Goal: Information Seeking & Learning: Understand process/instructions

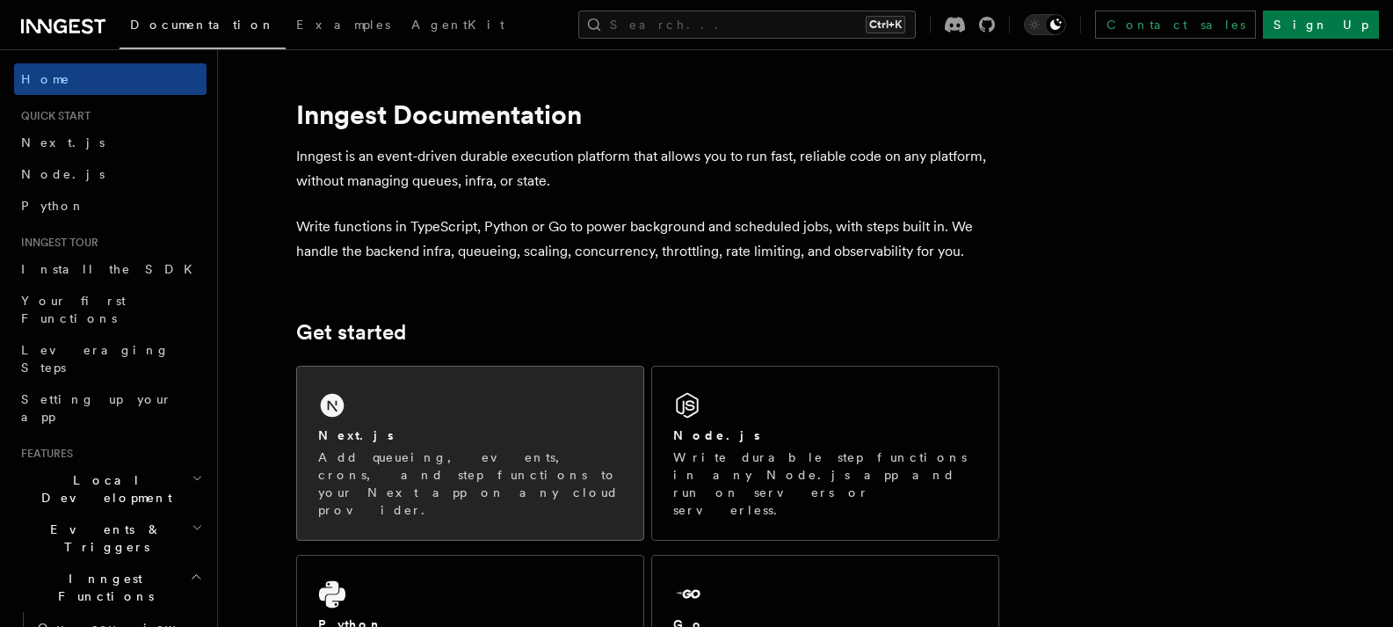
click at [497, 471] on p "Add queueing, events, crons, and step functions to your Next app on any cloud p…" at bounding box center [470, 483] width 304 height 70
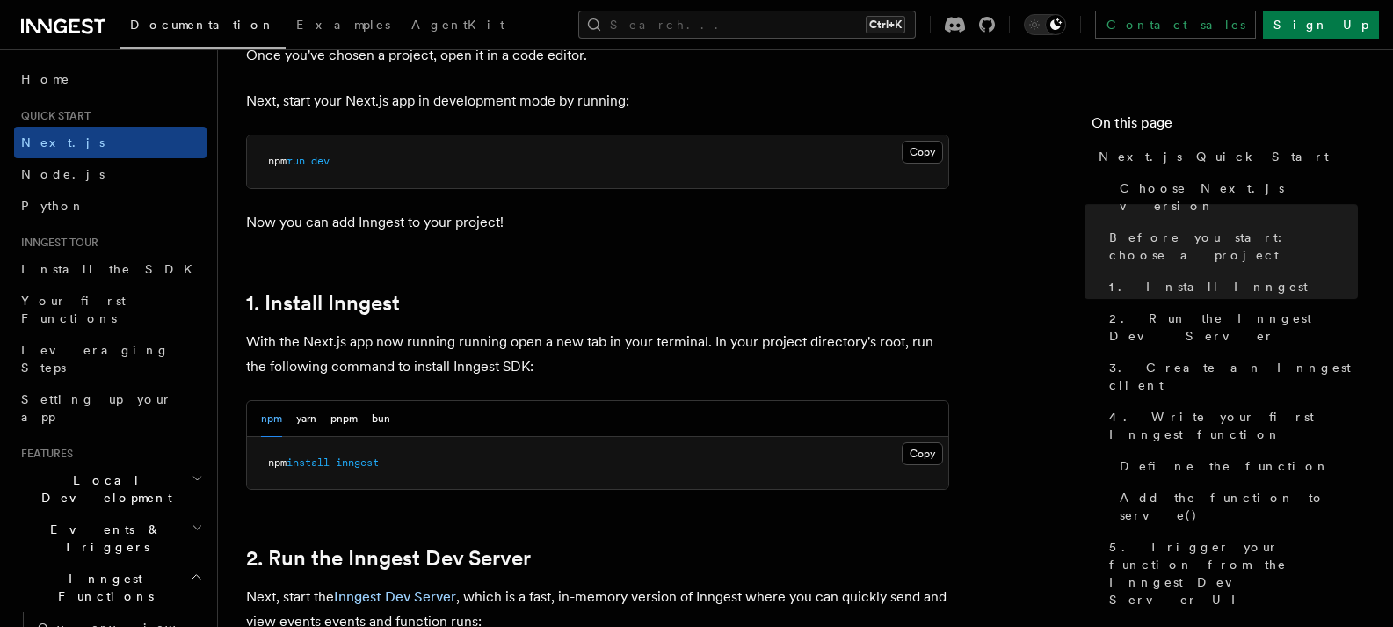
scroll to position [1091, 0]
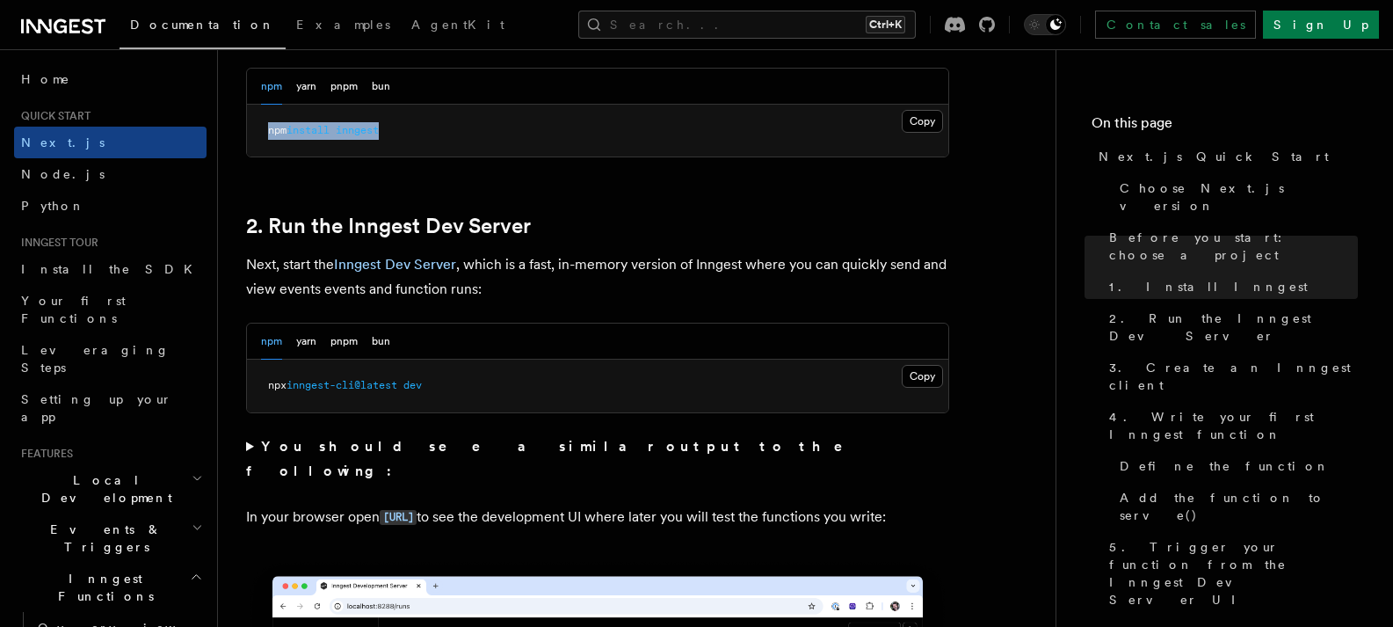
drag, startPoint x: 429, startPoint y: 127, endPoint x: 242, endPoint y: 147, distance: 188.2
copy span "npm install inngest"
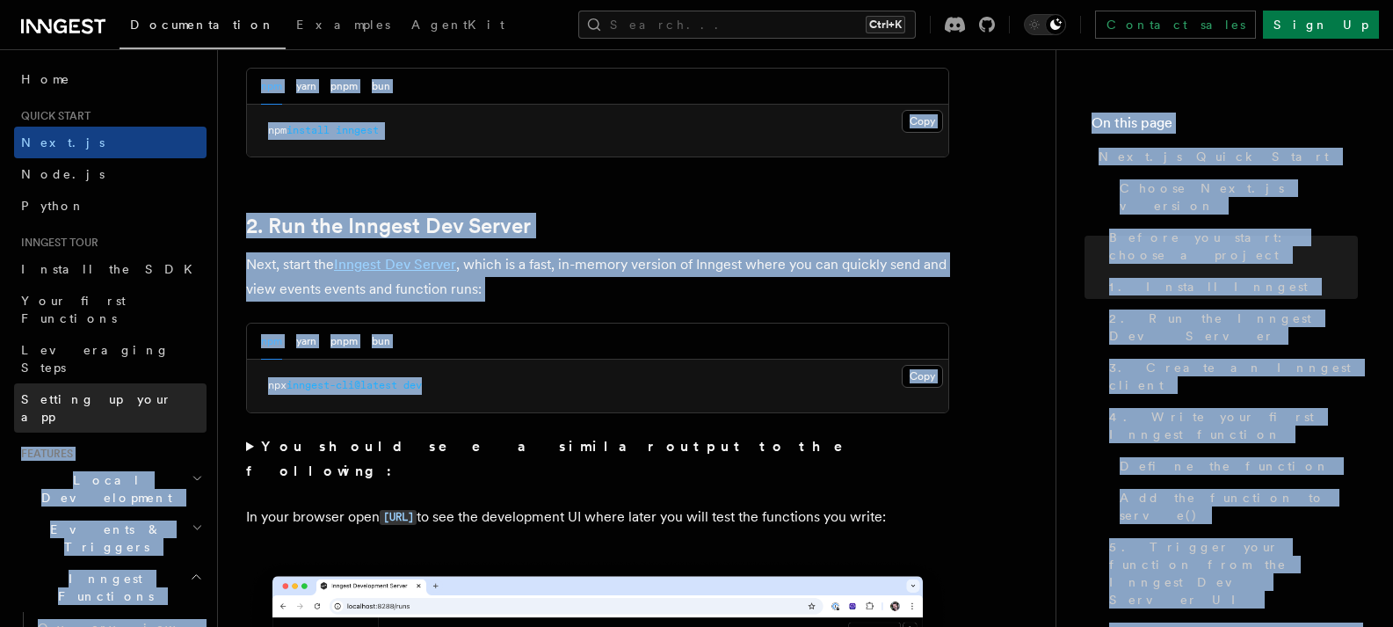
drag, startPoint x: 487, startPoint y: 391, endPoint x: 158, endPoint y: 379, distance: 329.0
click at [523, 394] on pre "npx inngest-cli@latest dev" at bounding box center [597, 386] width 701 height 53
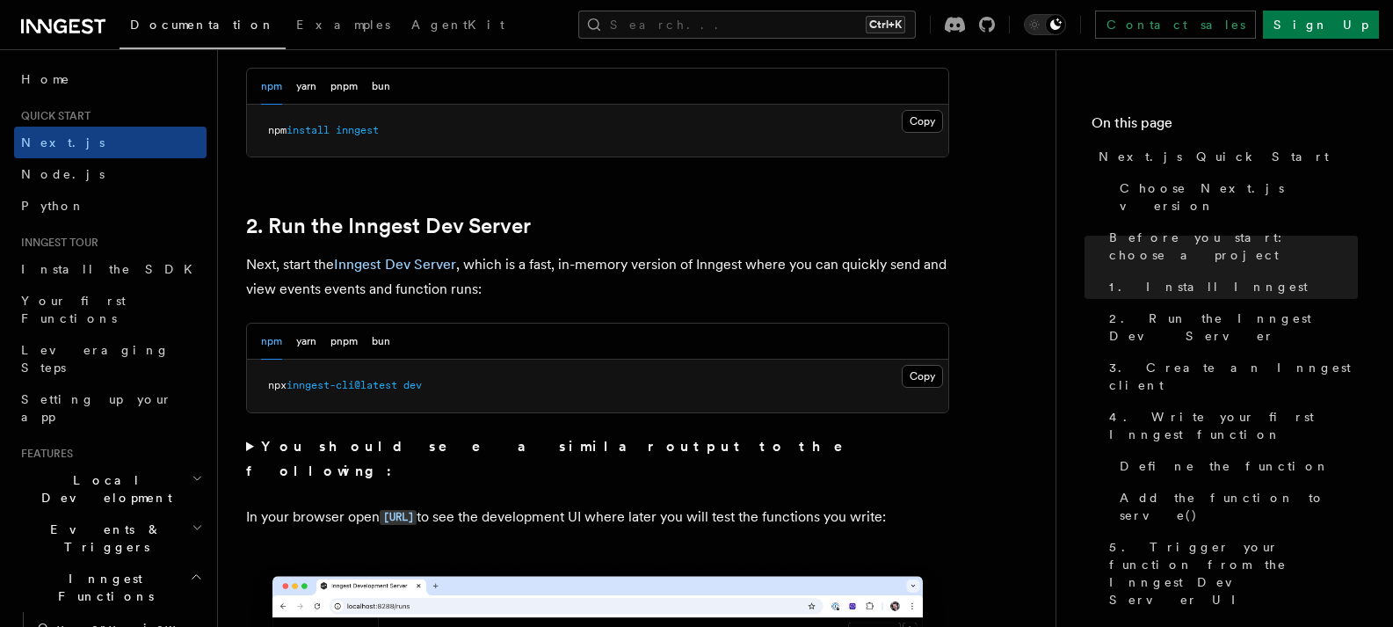
click at [914, 374] on button "Copy Copied" at bounding box center [922, 376] width 41 height 23
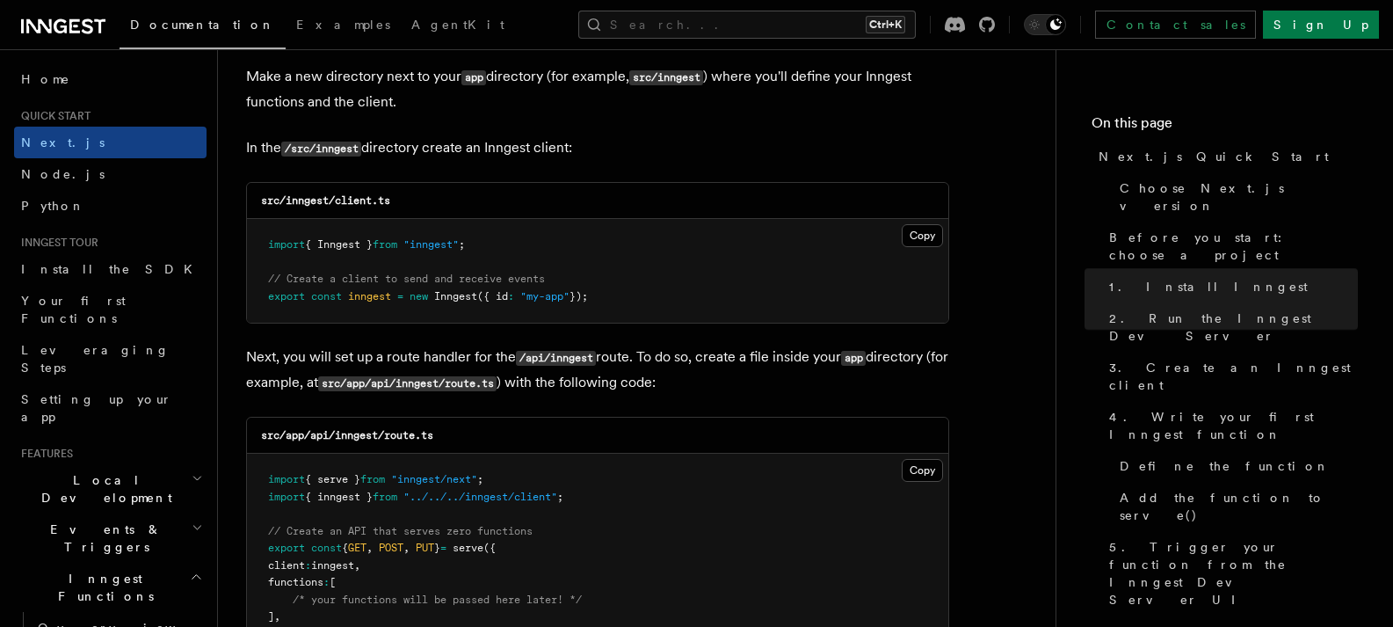
scroll to position [2210, 0]
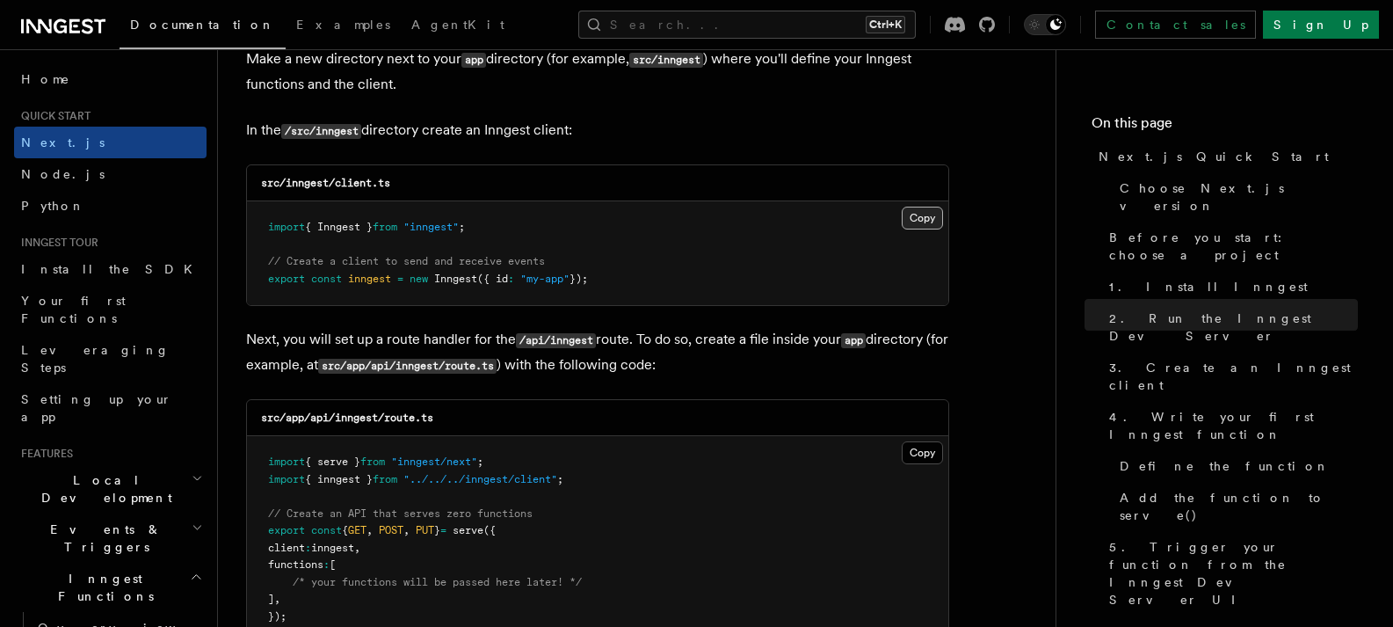
click at [913, 207] on button "Copy Copied" at bounding box center [922, 218] width 41 height 23
click at [926, 442] on button "Copy Copied" at bounding box center [922, 452] width 41 height 23
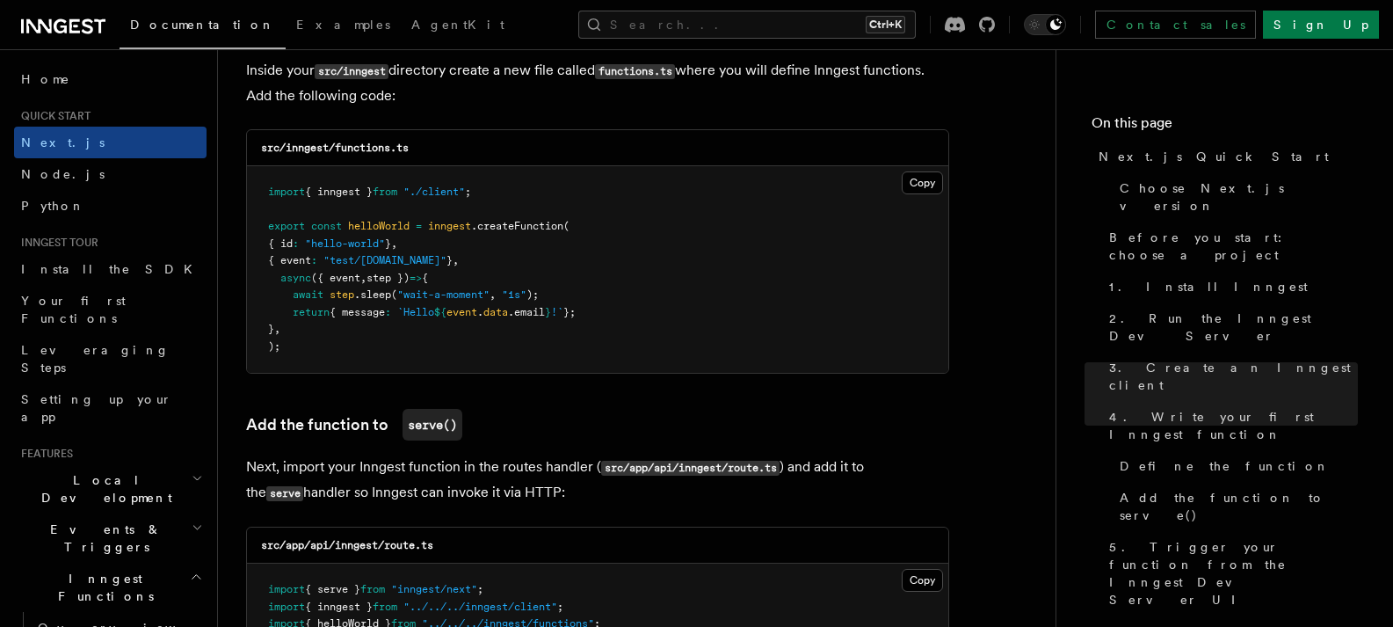
scroll to position [3045, 0]
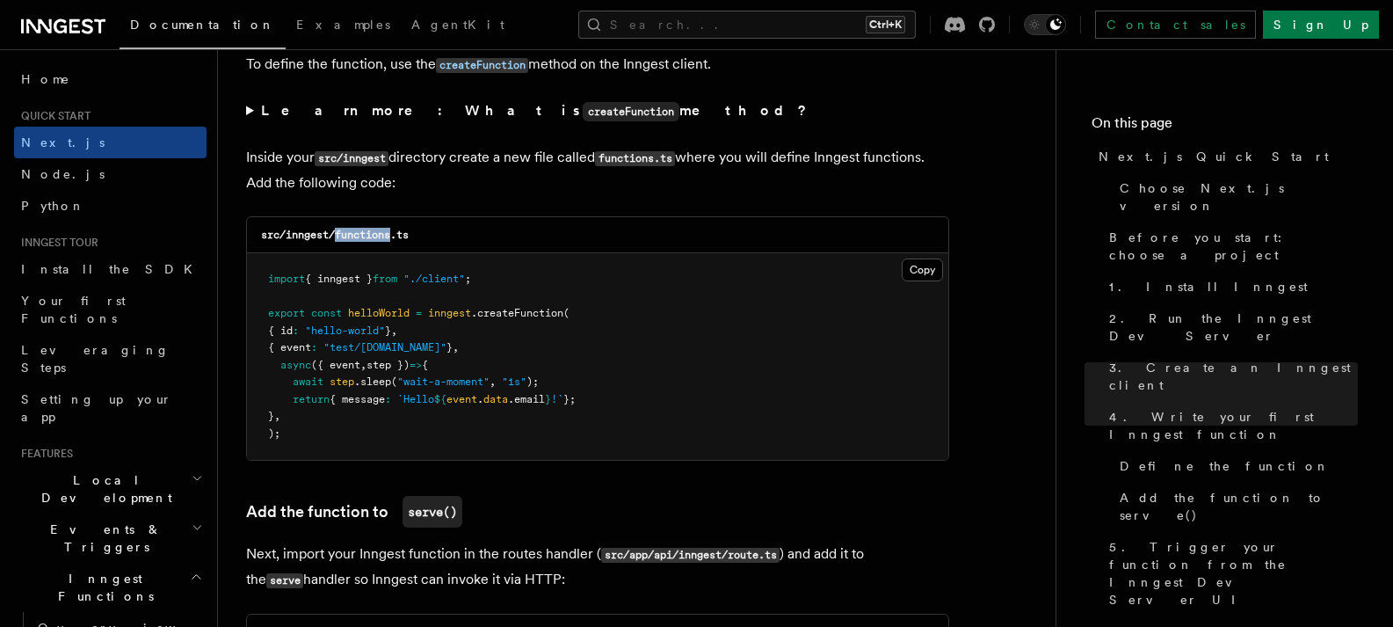
drag, startPoint x: 338, startPoint y: 233, endPoint x: 395, endPoint y: 235, distance: 57.2
click at [395, 235] on code "src/inngest/functions.ts" at bounding box center [335, 235] width 148 height 12
copy code "functions"
